Goal: Information Seeking & Learning: Find specific page/section

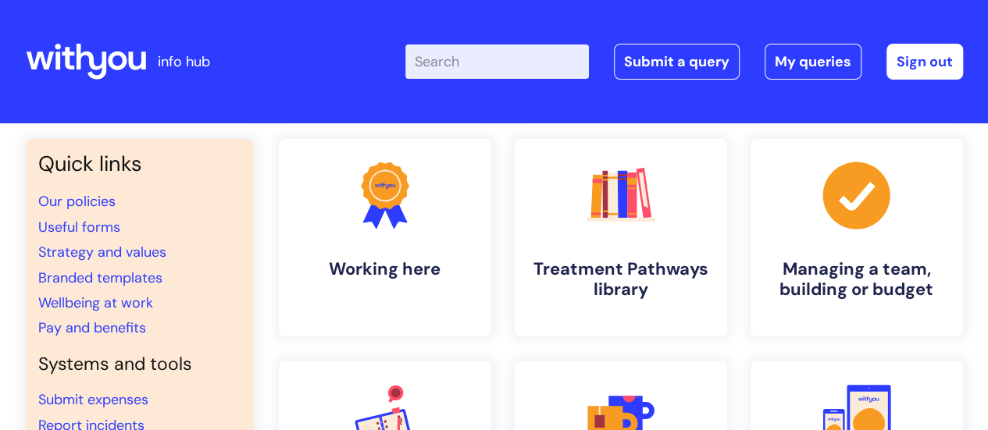
click at [519, 60] on input "Enter your search term here..." at bounding box center [497, 62] width 184 height 34
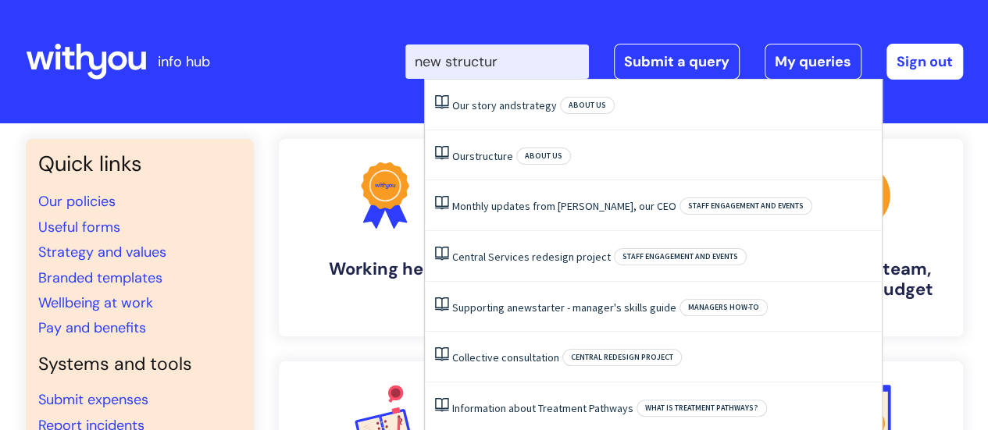
type input "new structure"
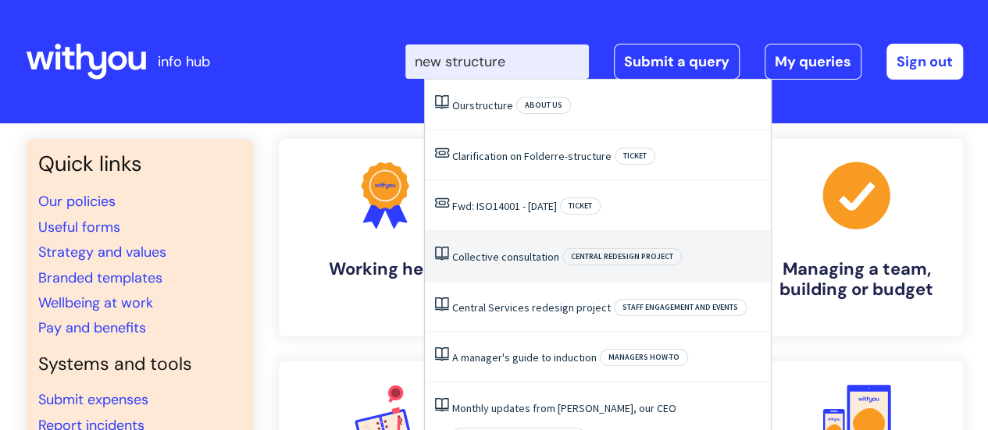
click at [505, 259] on link "Collective consultation" at bounding box center [505, 257] width 107 height 14
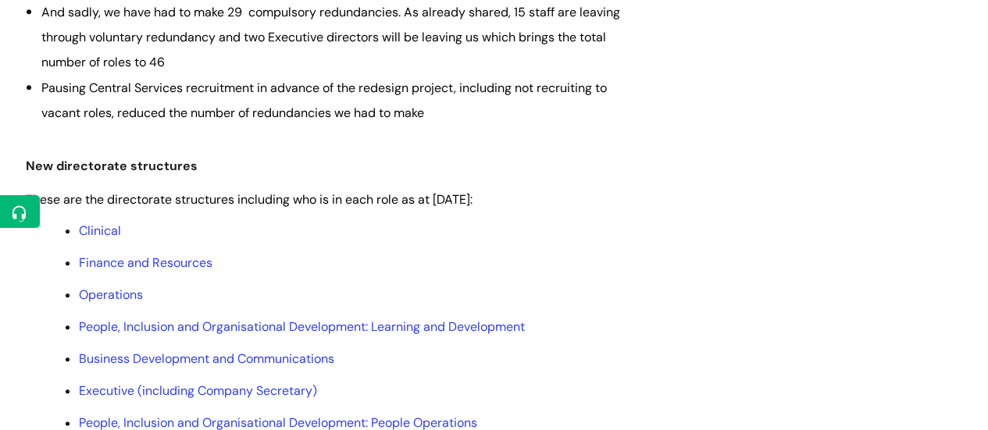
scroll to position [859, 0]
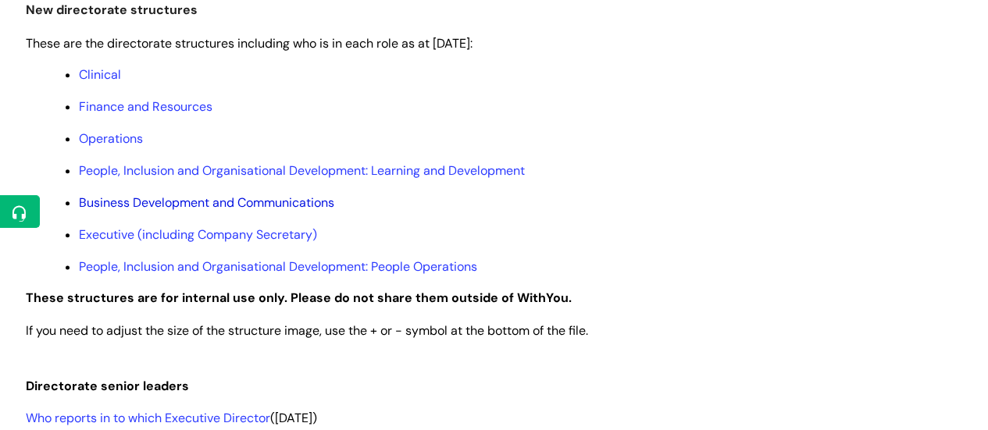
click at [227, 204] on link "Business Development and Communications" at bounding box center [206, 202] width 255 height 16
